Goal: Navigation & Orientation: Find specific page/section

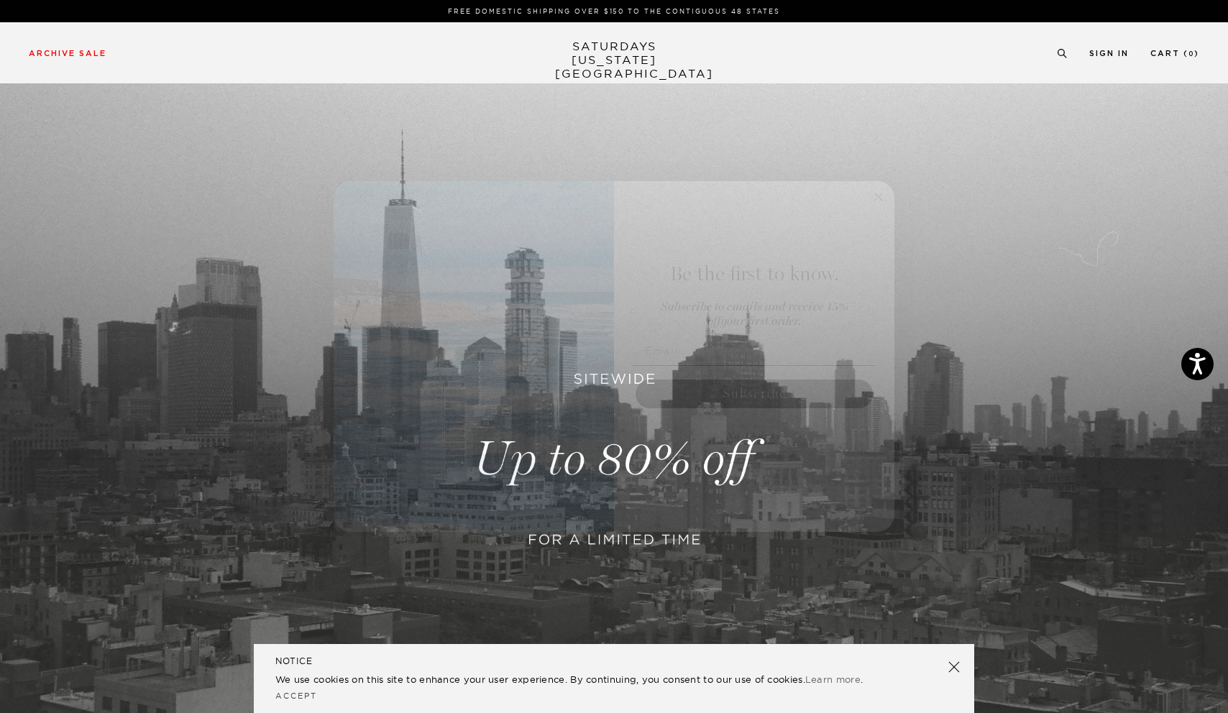
click at [877, 198] on circle "Close dialog" at bounding box center [879, 197] width 17 height 17
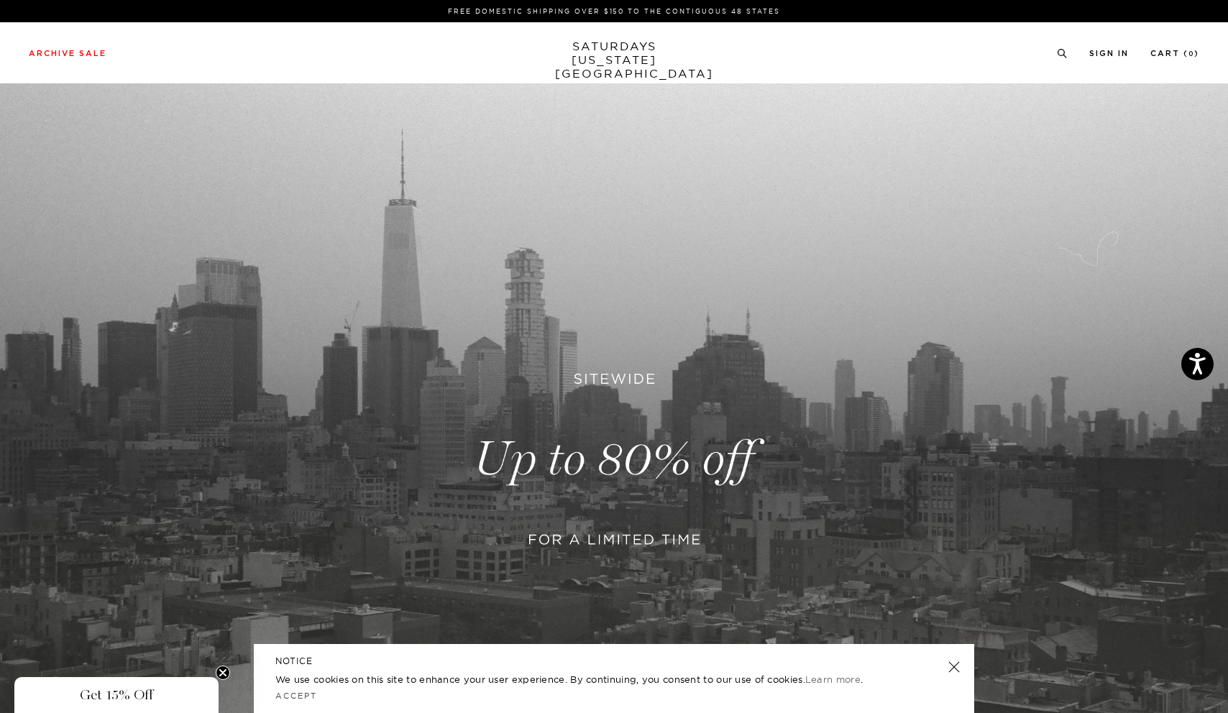
click at [613, 56] on link "SATURDAYS NEW YORK CITY" at bounding box center [614, 60] width 119 height 41
click at [951, 665] on link at bounding box center [954, 667] width 20 height 20
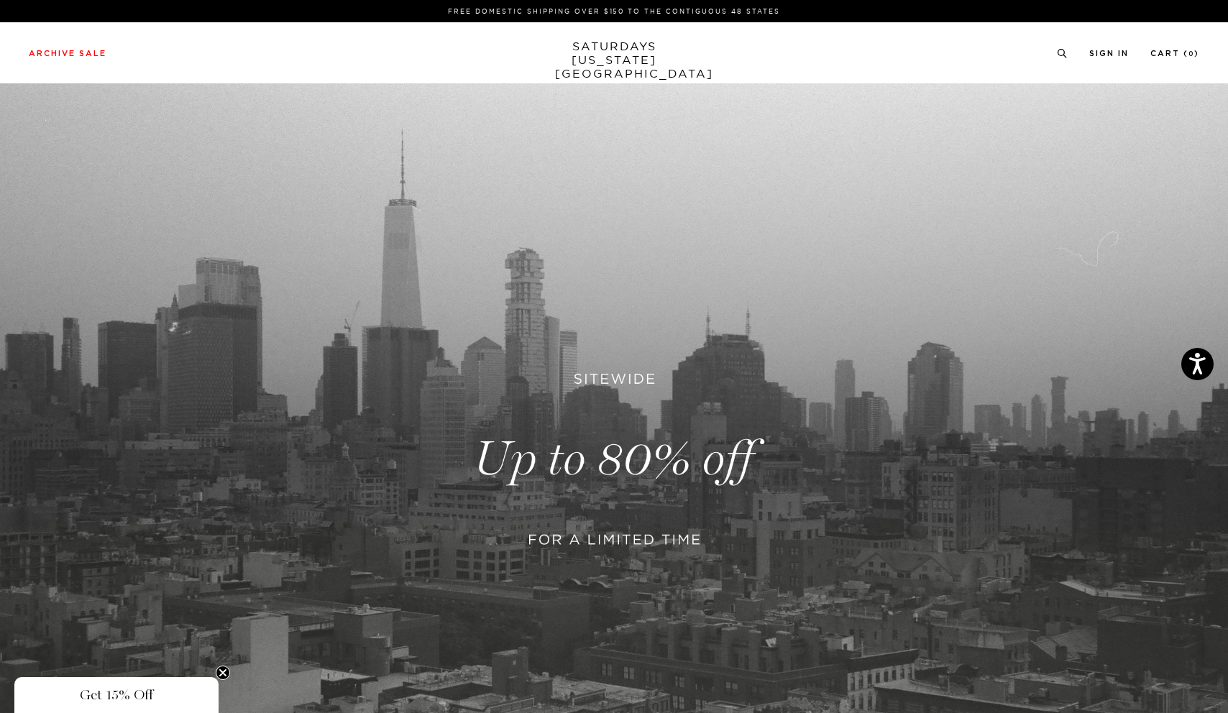
click at [609, 51] on link "SATURDAYS NEW YORK CITY" at bounding box center [614, 60] width 119 height 41
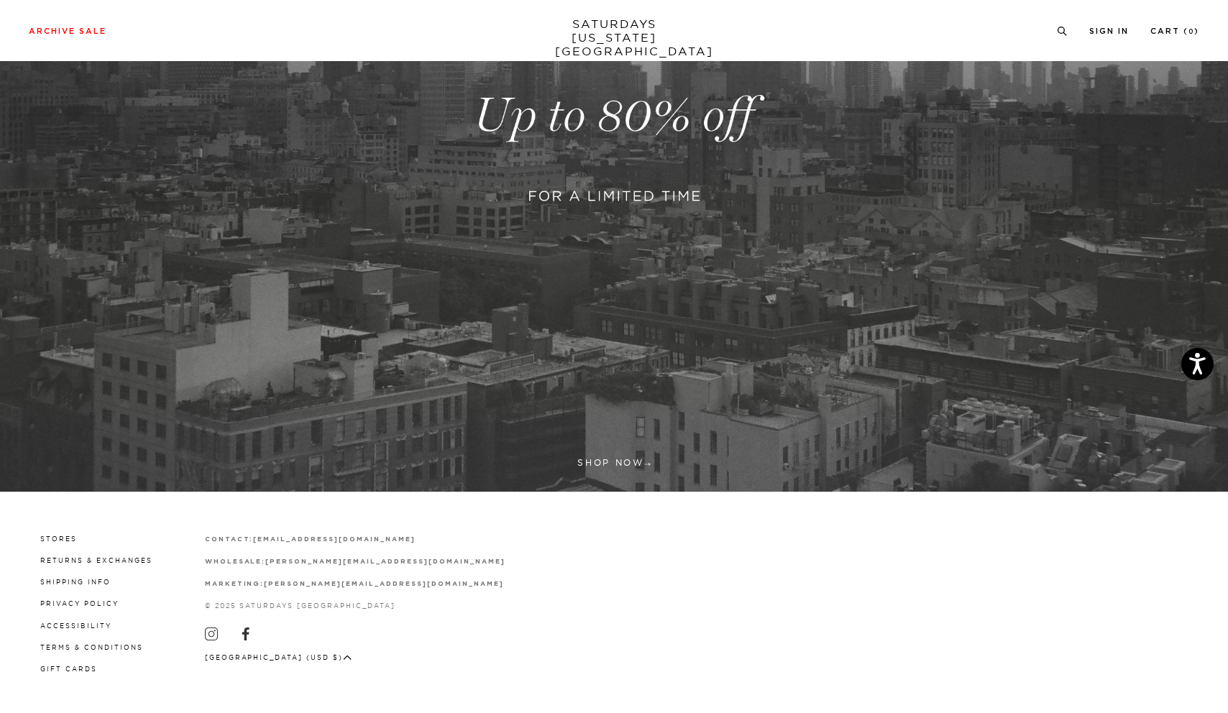
scroll to position [343, 0]
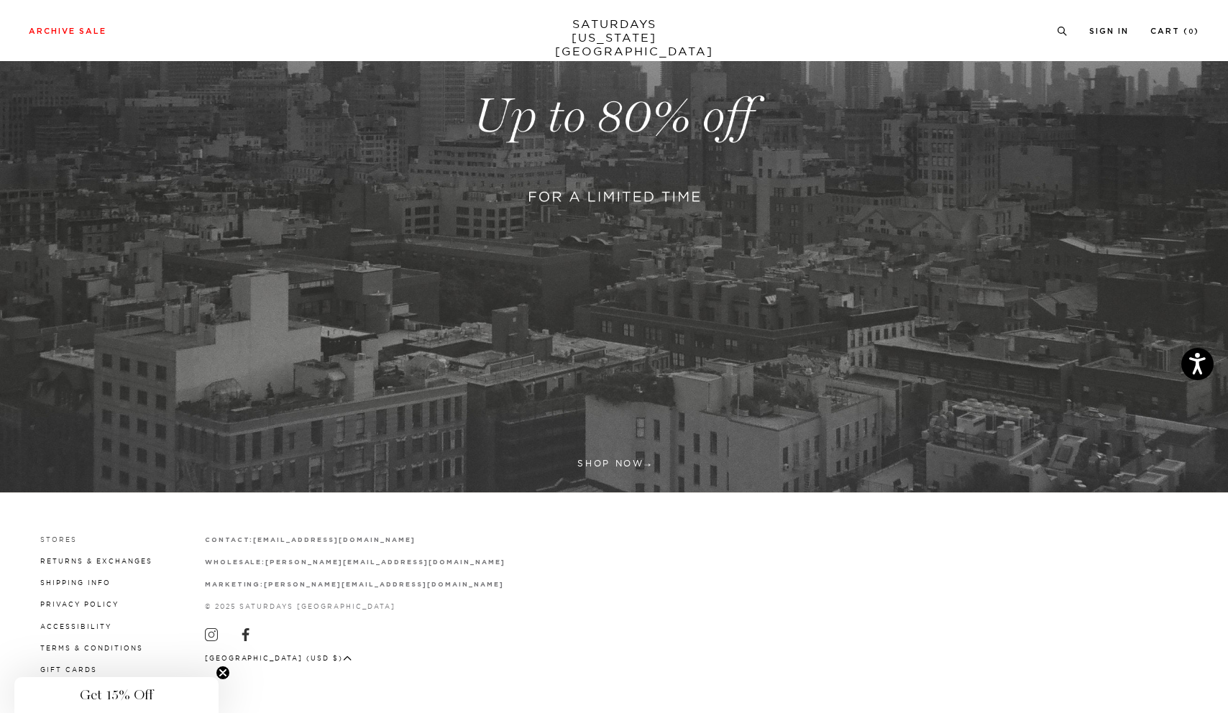
click at [63, 536] on link "Stores" at bounding box center [58, 540] width 37 height 8
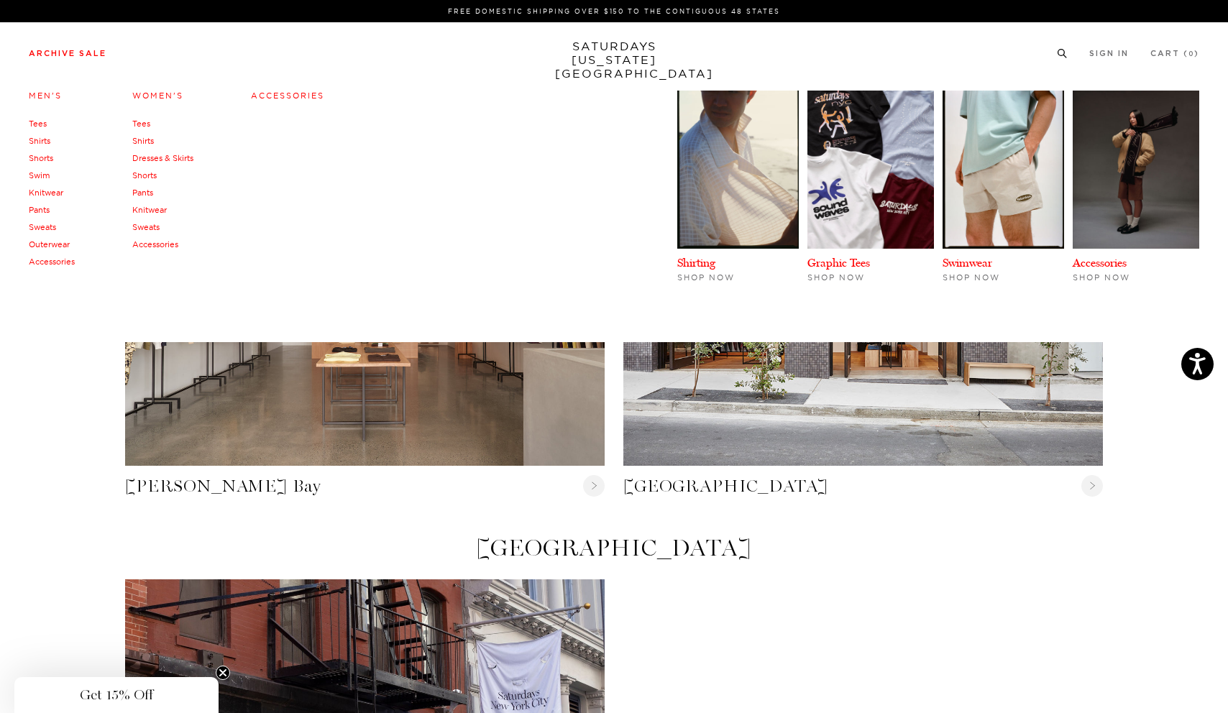
click at [154, 93] on link "Women's" at bounding box center [157, 96] width 51 height 10
click at [166, 158] on link "Dresses & Skirts" at bounding box center [162, 158] width 61 height 10
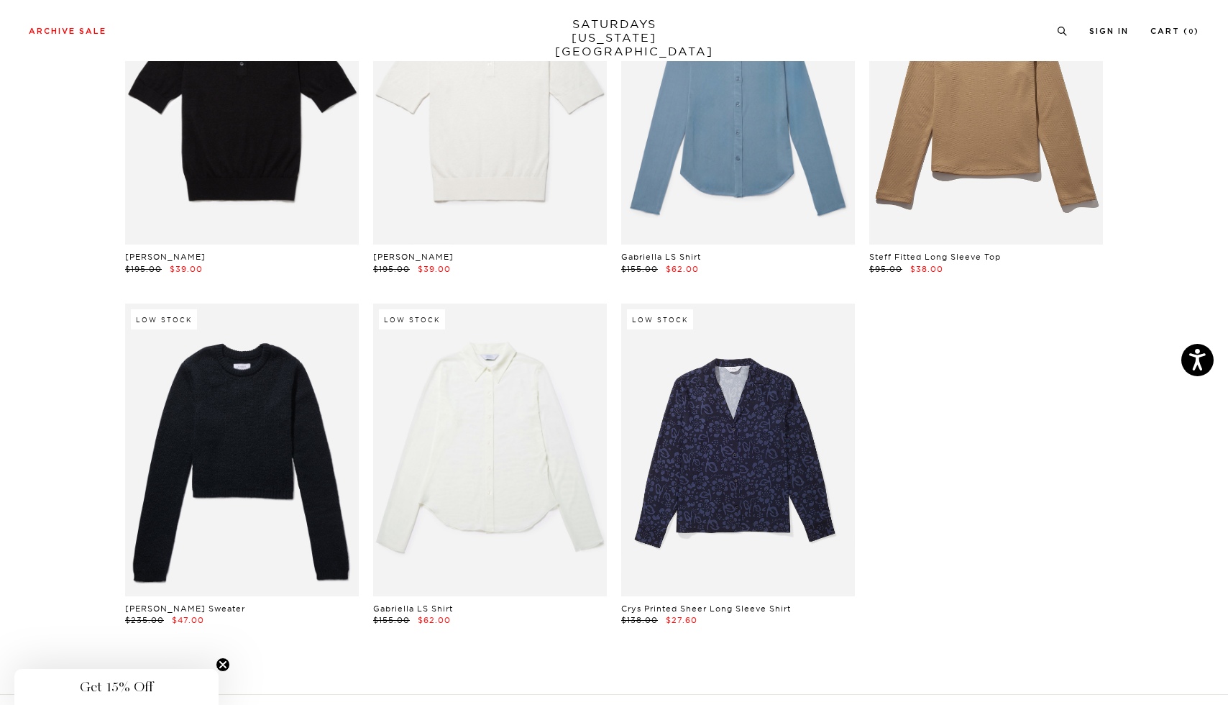
scroll to position [3081, 9]
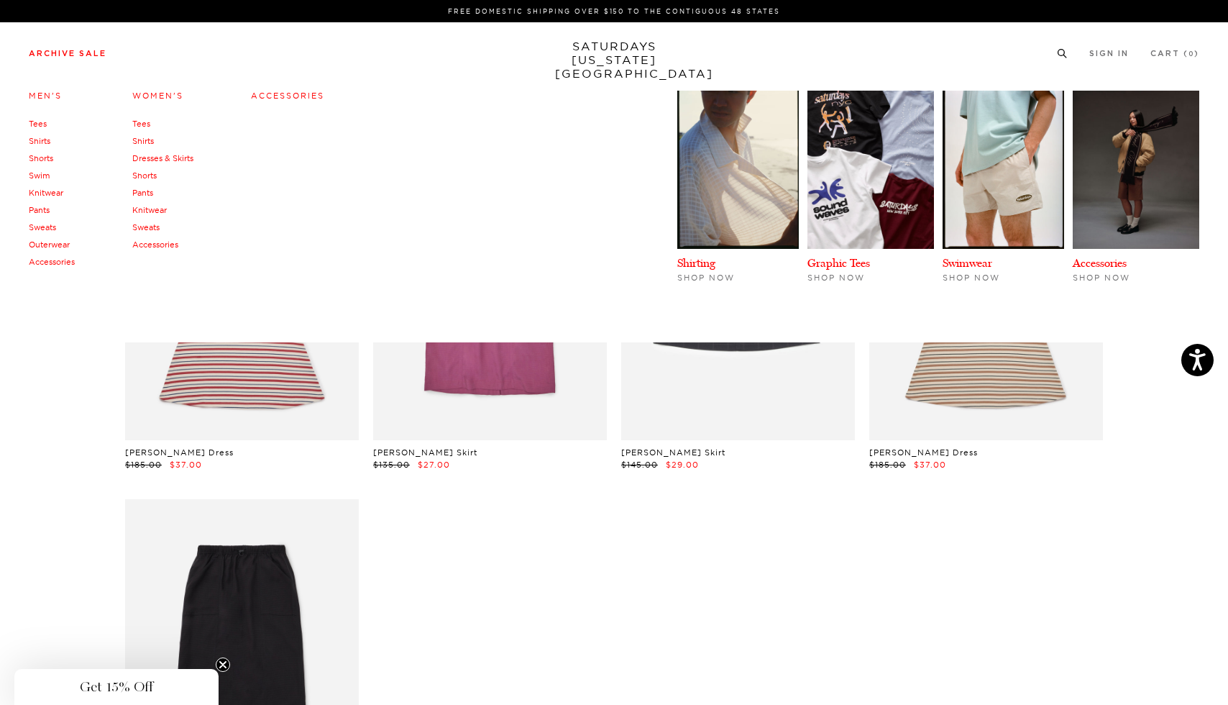
click at [158, 211] on link "Knitwear" at bounding box center [149, 210] width 35 height 10
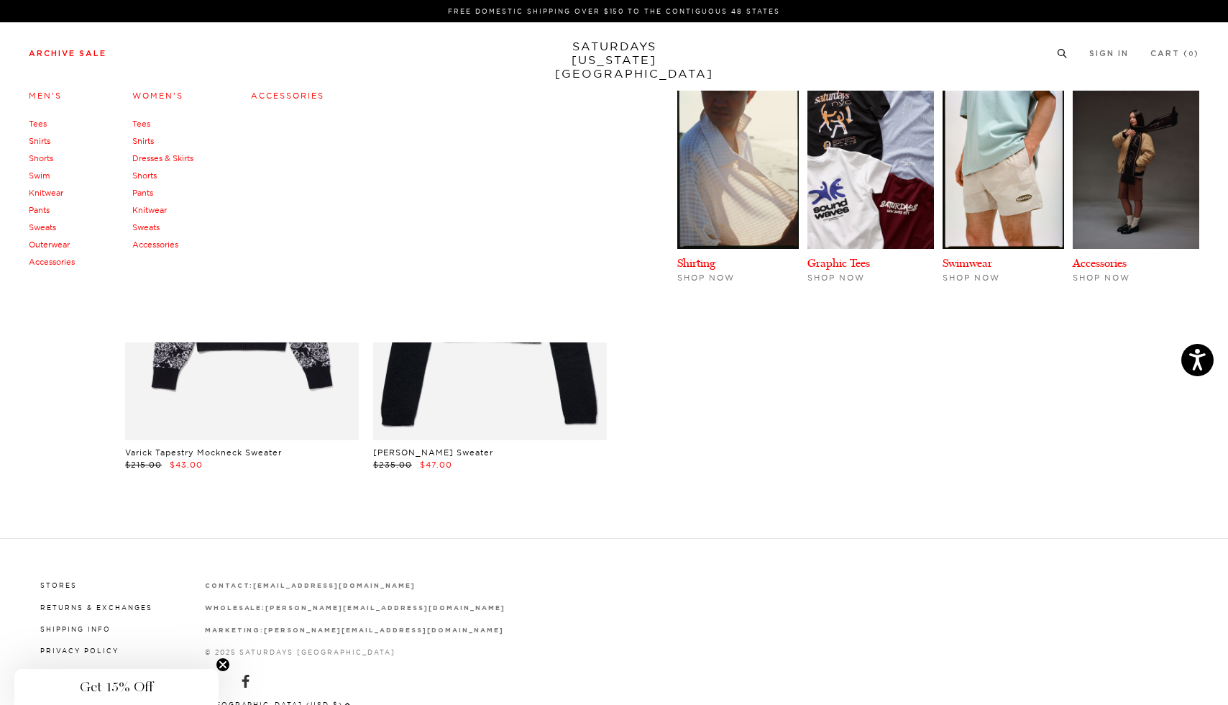
click at [37, 123] on link "Tees" at bounding box center [38, 124] width 18 height 10
